Goal: Find specific page/section: Find specific page/section

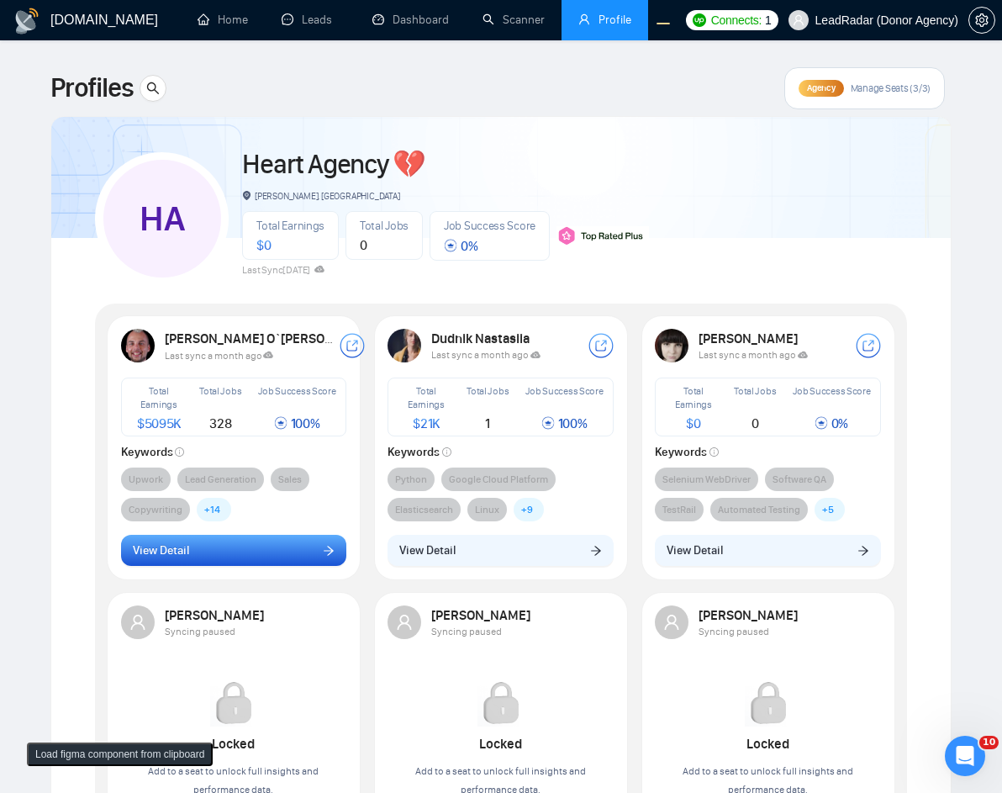
click at [305, 550] on button "View Detail" at bounding box center [234, 551] width 226 height 32
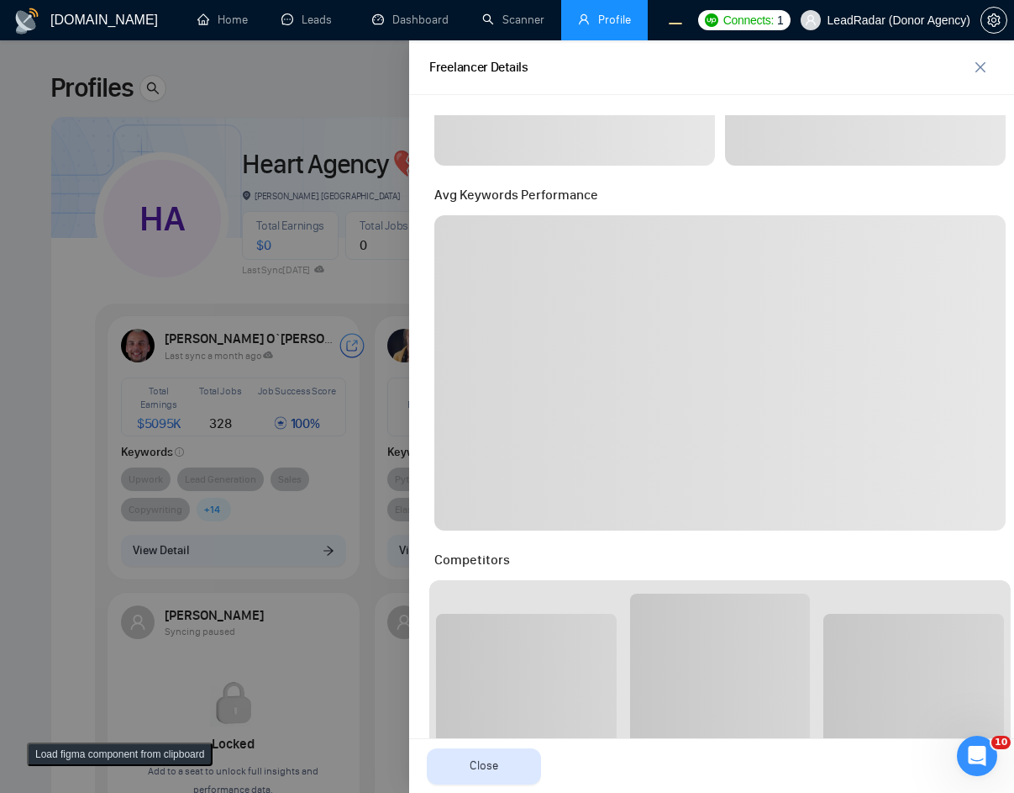
scroll to position [403, 0]
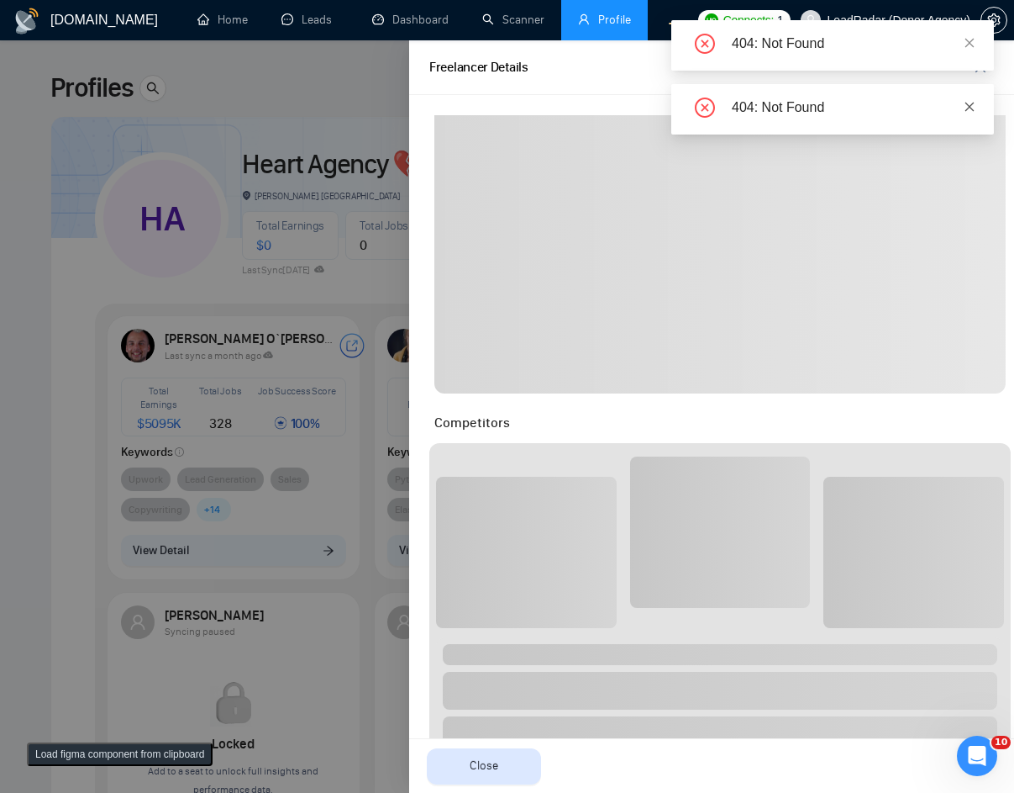
click at [968, 101] on icon "close" at bounding box center [970, 107] width 12 height 12
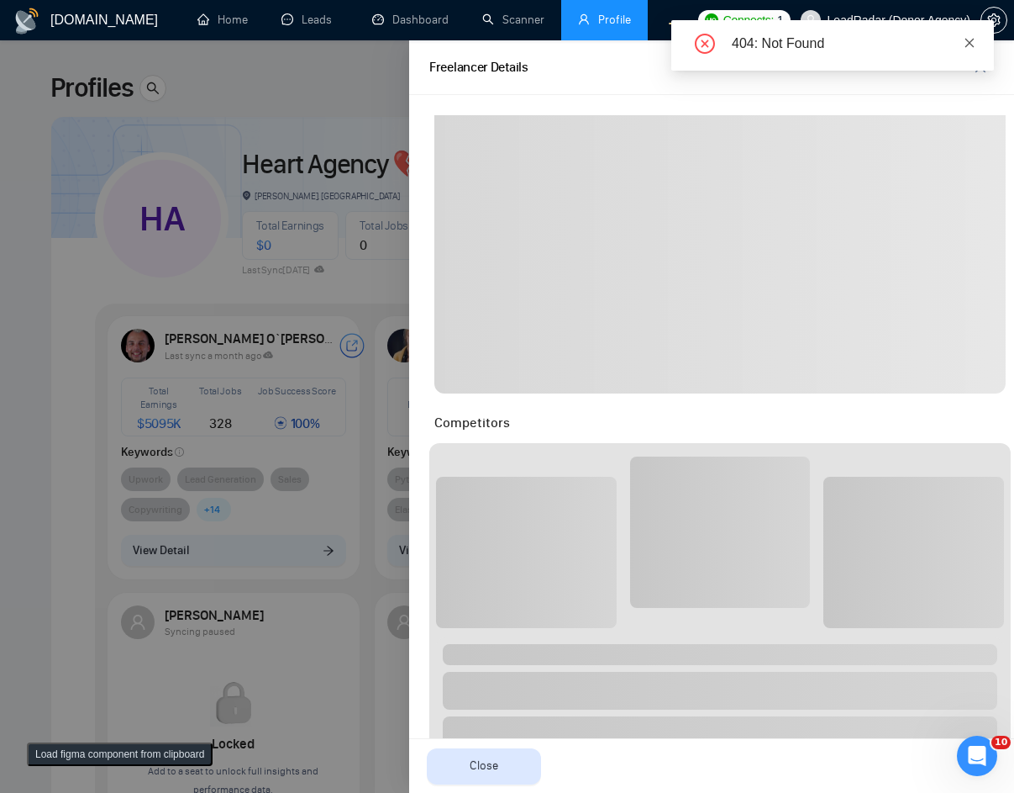
click at [971, 46] on icon "close" at bounding box center [970, 43] width 12 height 12
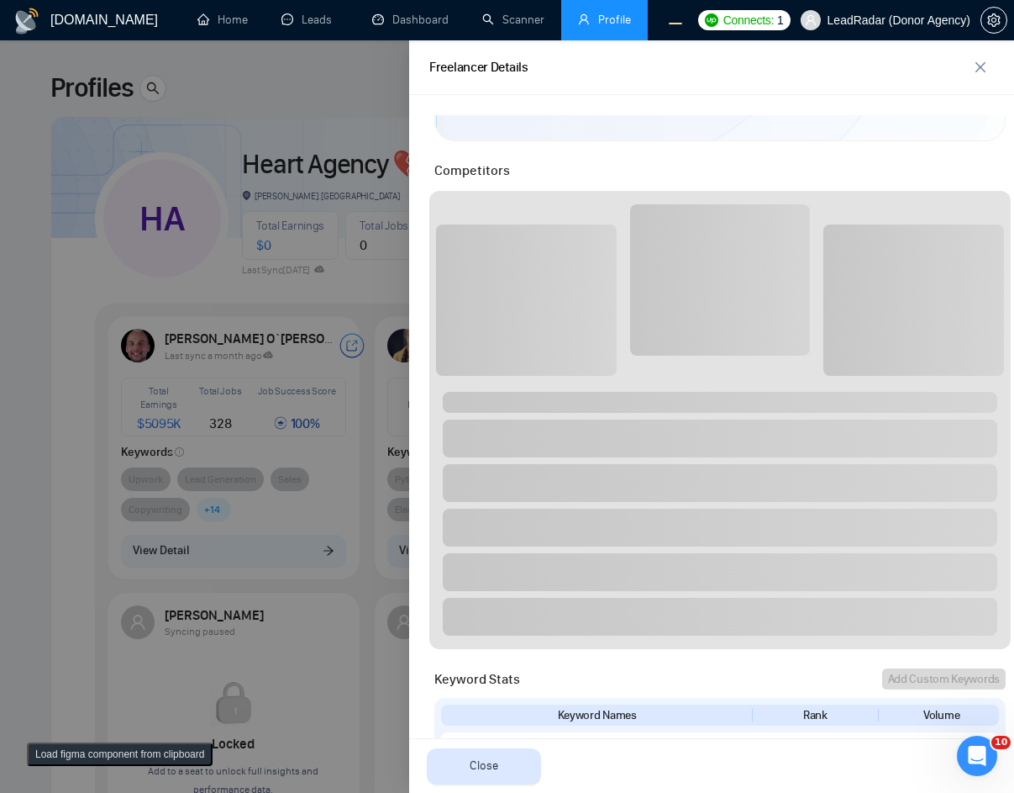
scroll to position [807, 0]
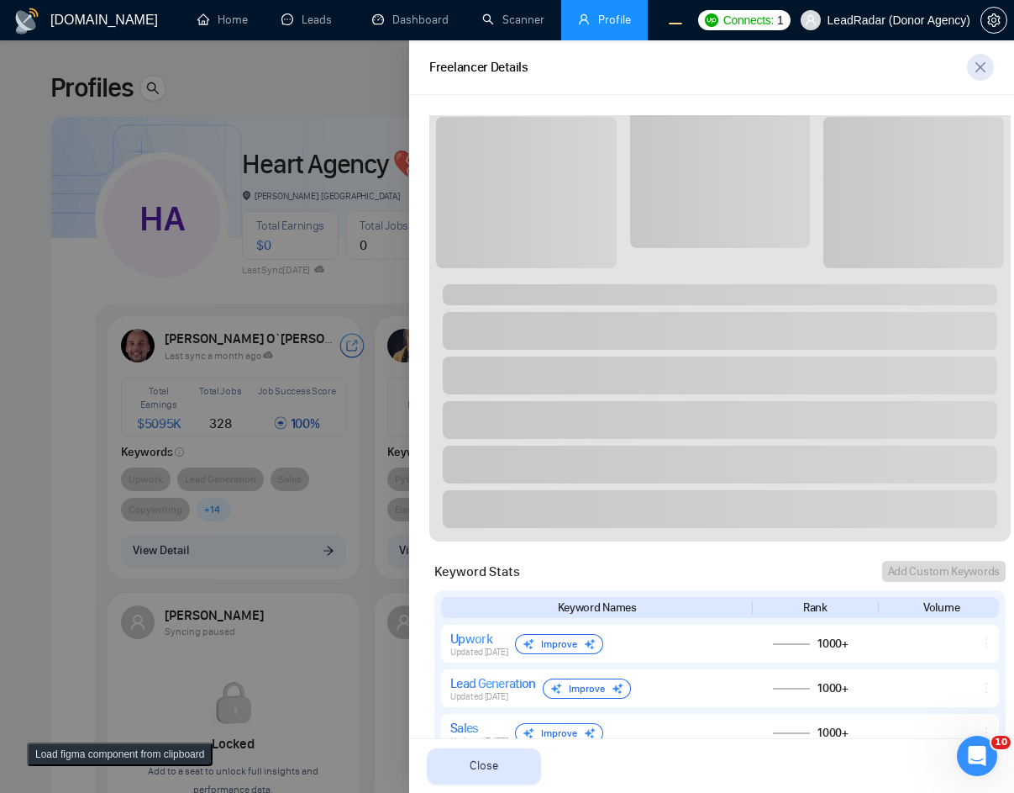
click at [981, 69] on icon "close" at bounding box center [980, 67] width 13 height 13
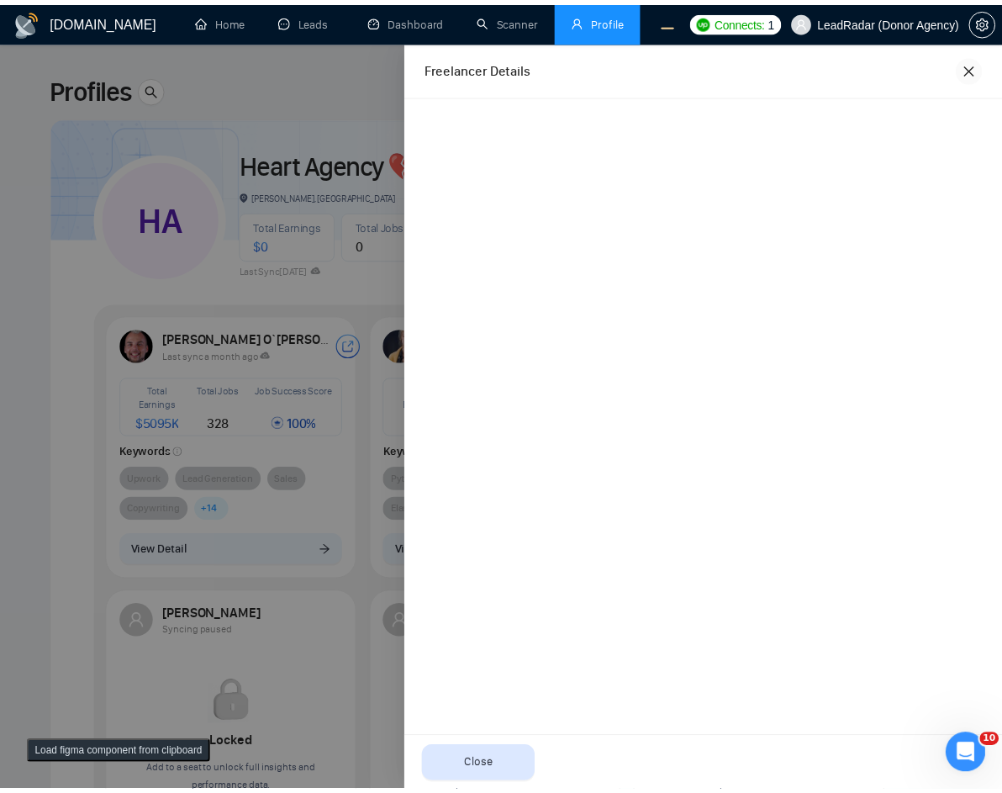
scroll to position [0, 0]
